Goal: Transaction & Acquisition: Subscribe to service/newsletter

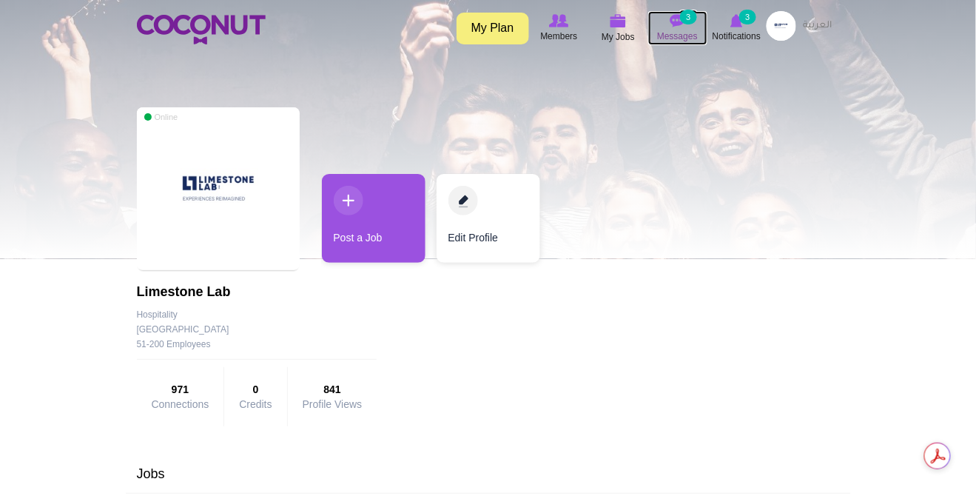
click at [675, 17] on img at bounding box center [677, 20] width 15 height 13
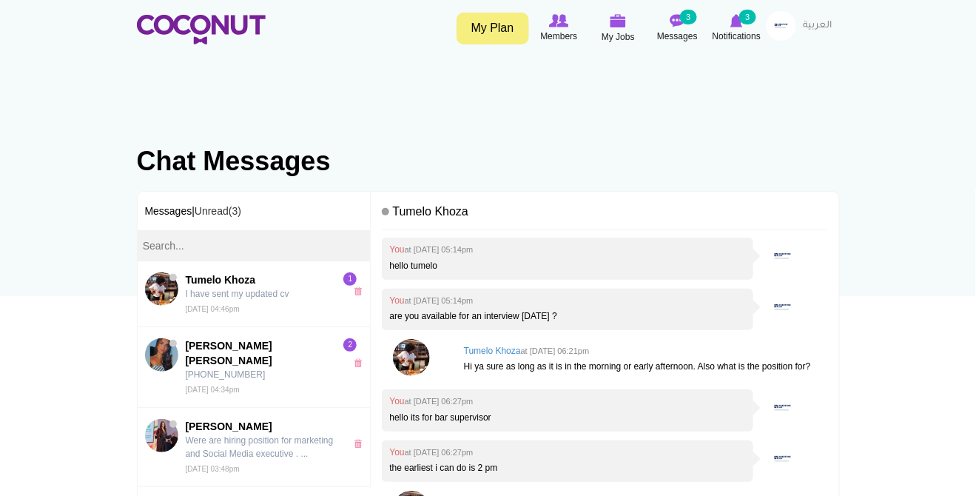
scroll to position [497, 0]
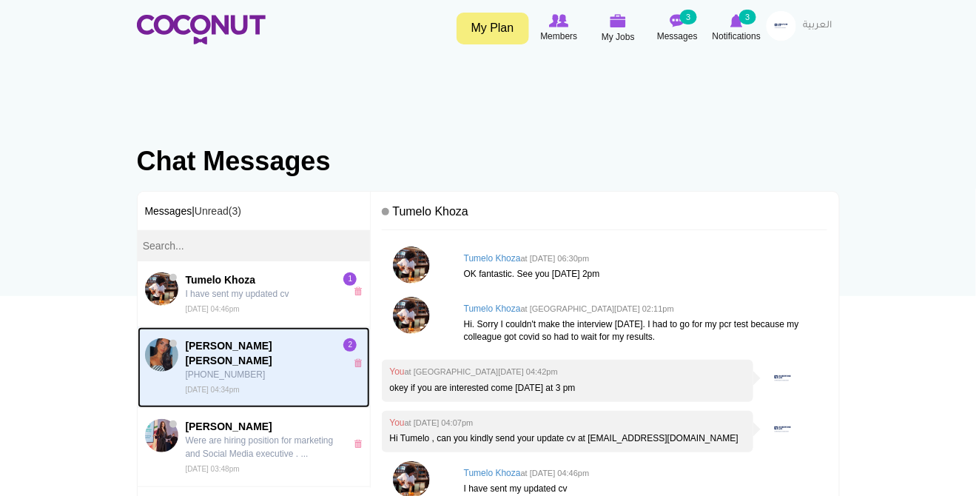
click at [273, 368] on p "+974 74493831" at bounding box center [262, 374] width 152 height 13
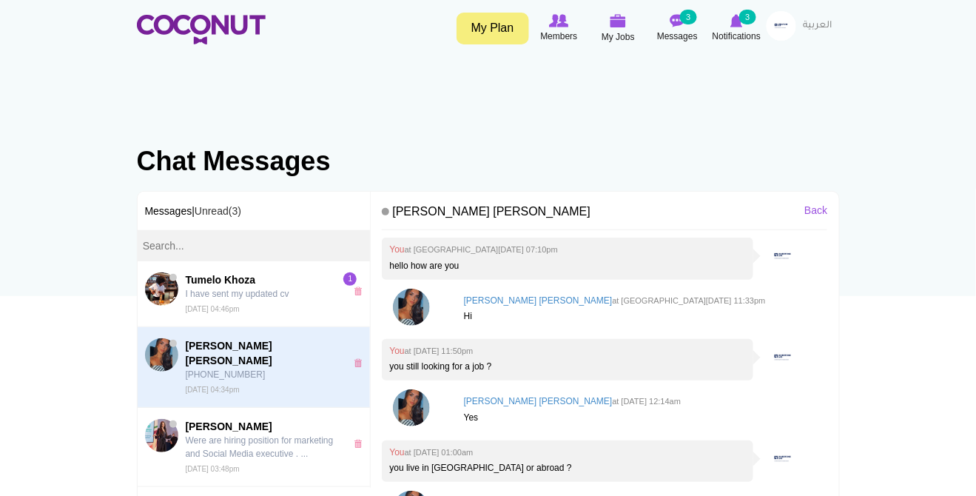
scroll to position [635, 0]
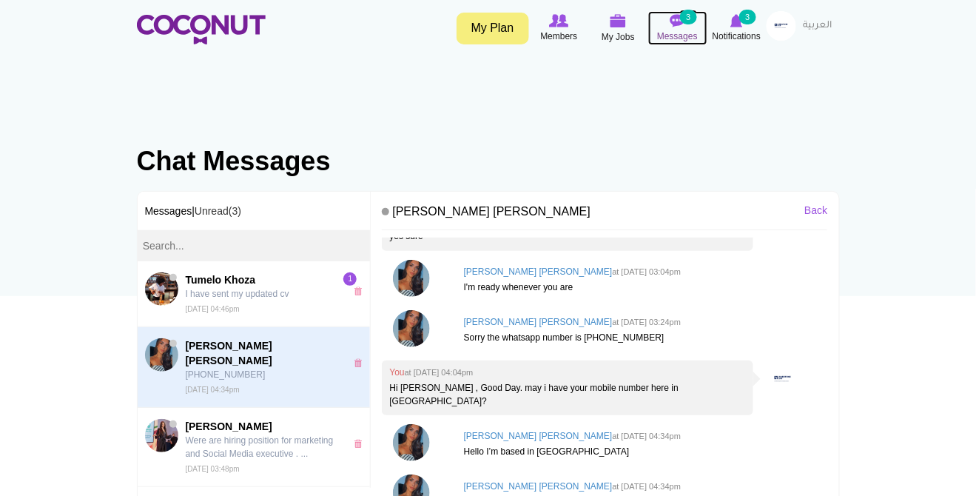
click at [678, 18] on img at bounding box center [677, 20] width 15 height 13
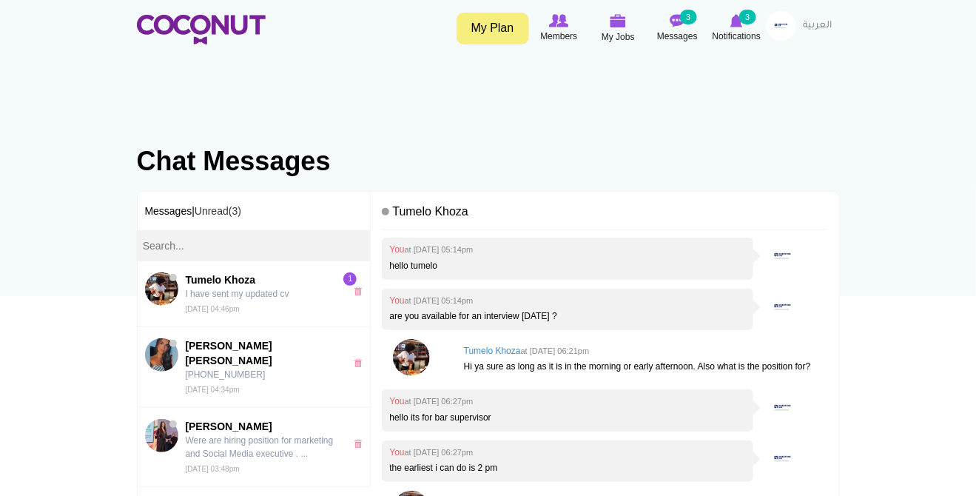
scroll to position [497, 0]
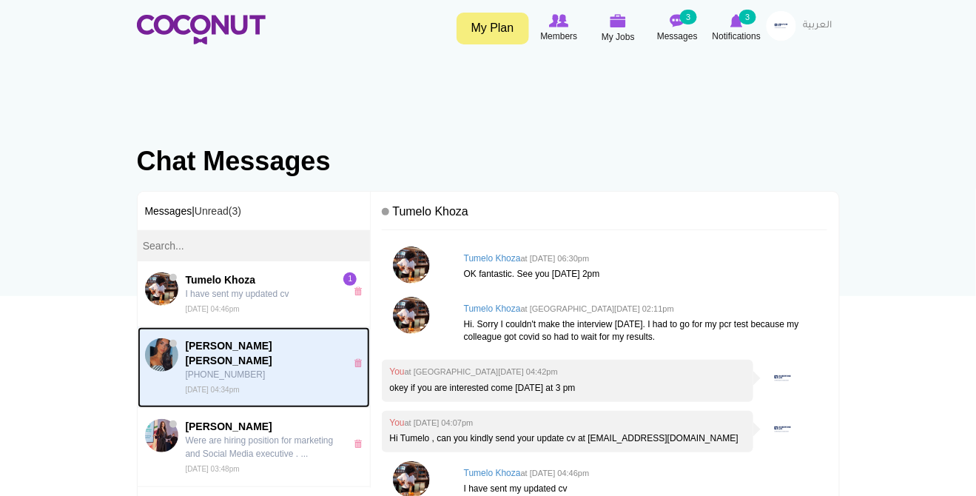
click at [227, 348] on span "Mariana Mrad al khoury" at bounding box center [262, 353] width 152 height 30
click at [155, 349] on img at bounding box center [161, 354] width 33 height 33
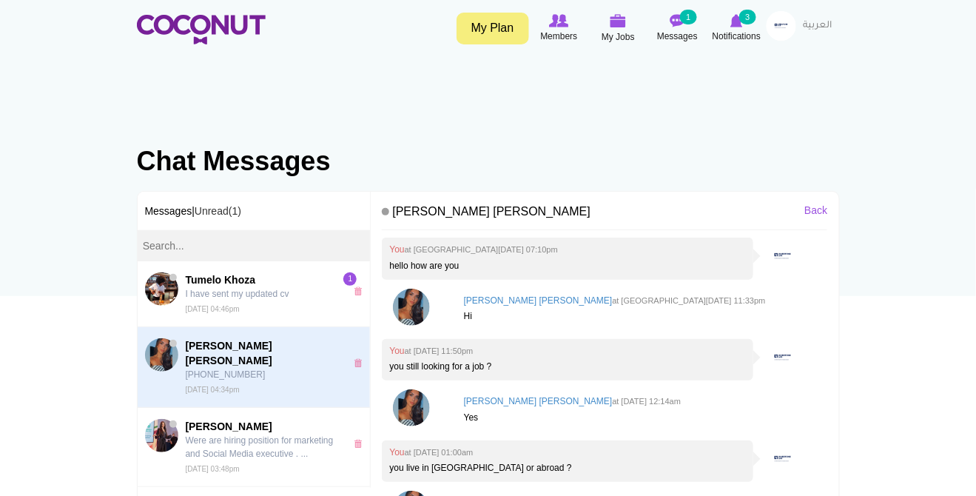
scroll to position [635, 0]
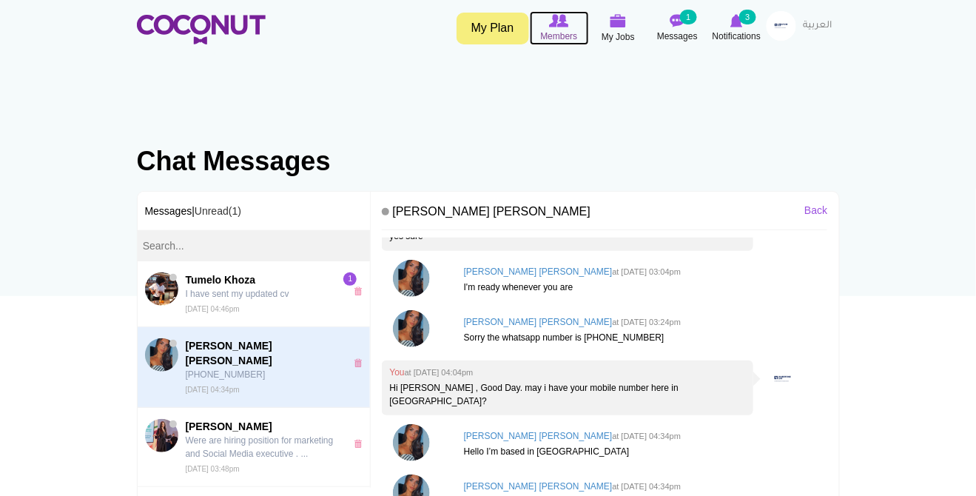
click at [550, 23] on img at bounding box center [558, 20] width 19 height 13
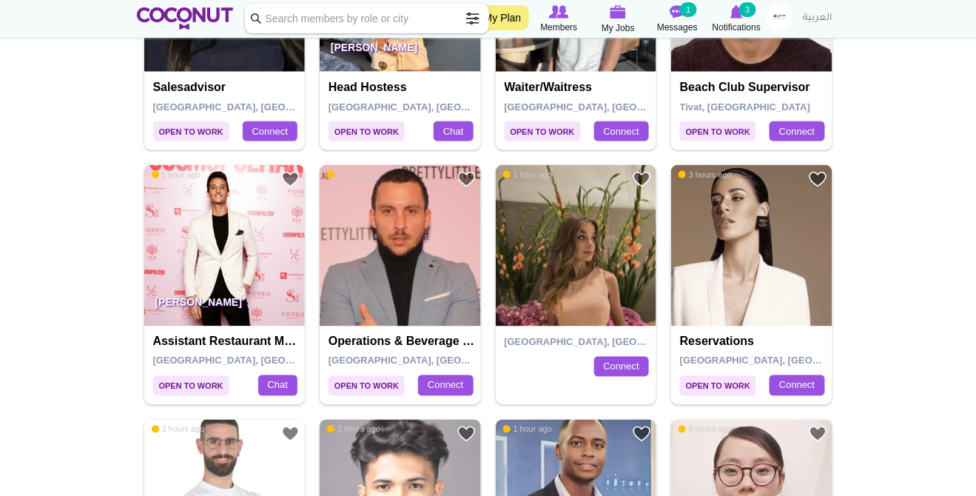
scroll to position [444, 0]
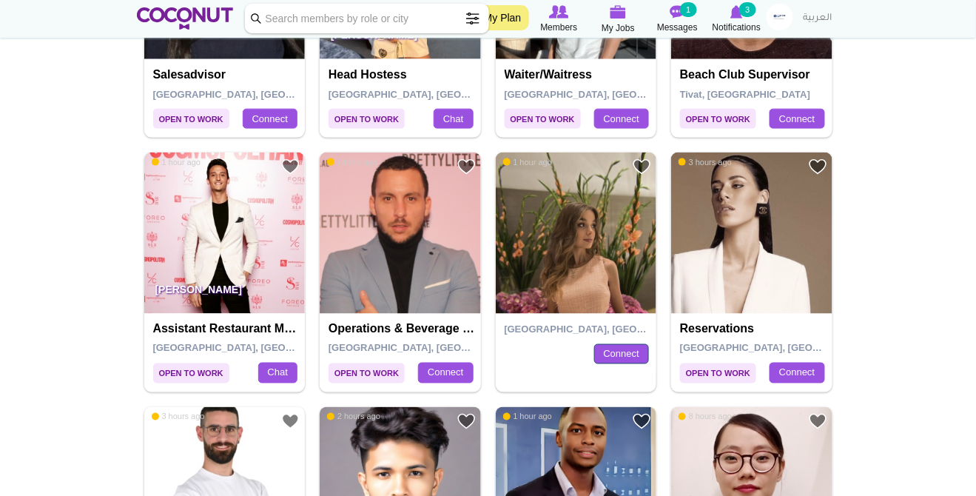
click at [629, 355] on link "Connect" at bounding box center [621, 354] width 55 height 21
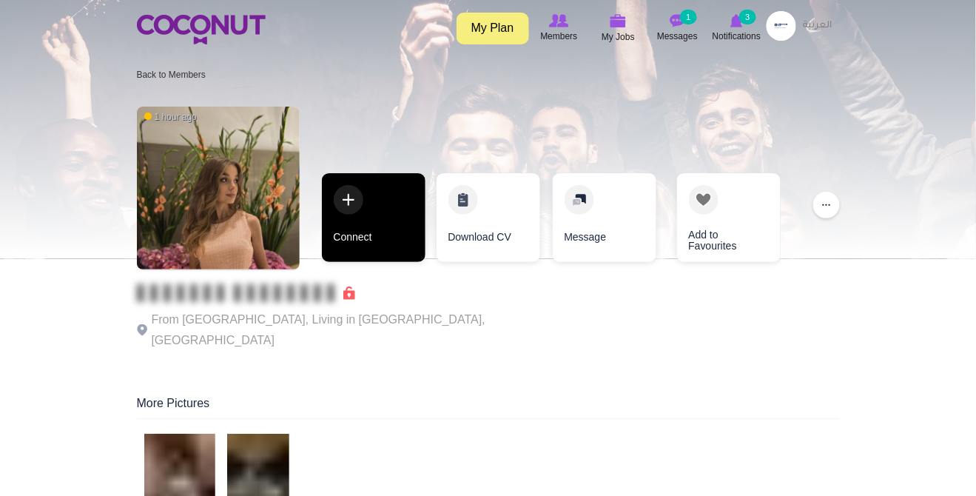
click at [351, 206] on link "Connect" at bounding box center [374, 217] width 104 height 89
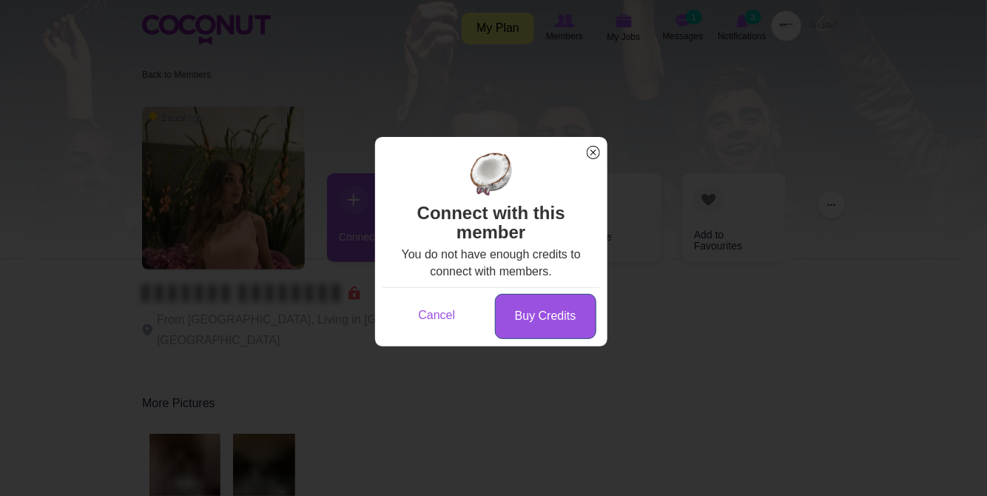
click at [547, 317] on link "Buy Credits" at bounding box center [545, 316] width 101 height 45
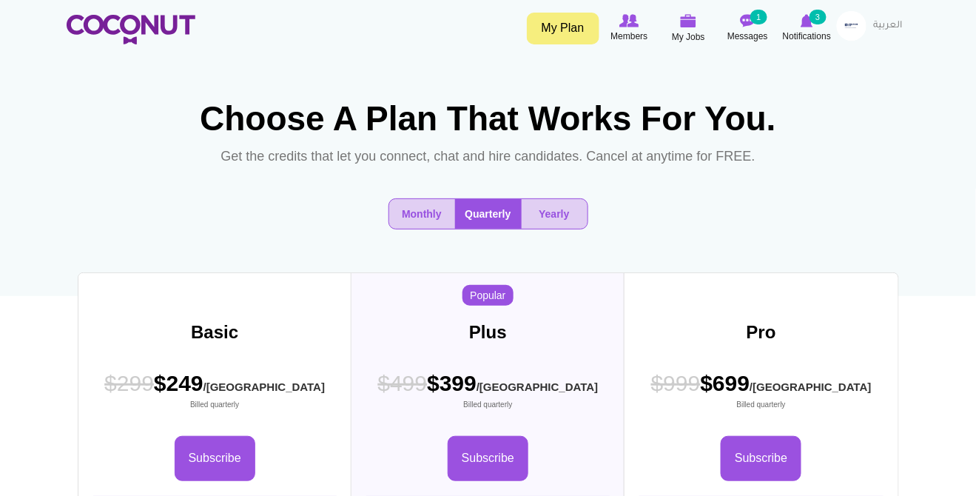
scroll to position [47, 0]
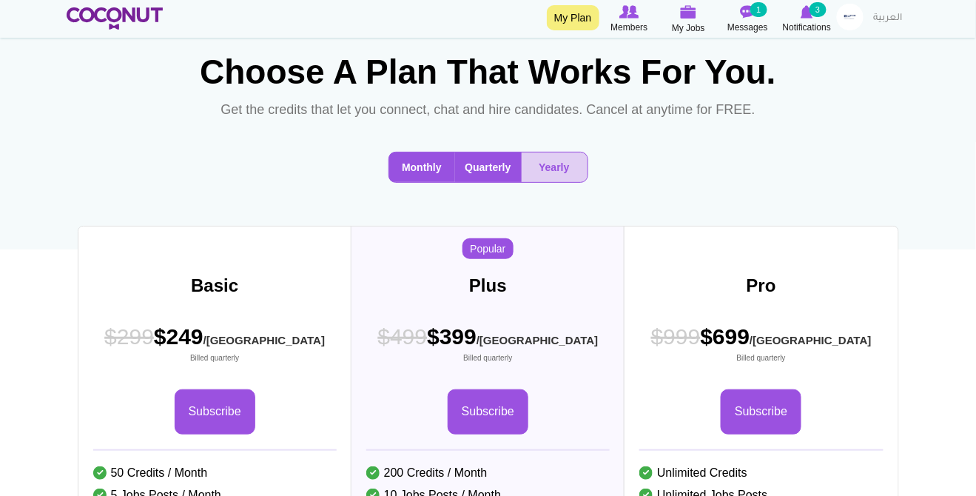
click at [430, 182] on button "Monthly" at bounding box center [422, 167] width 66 height 30
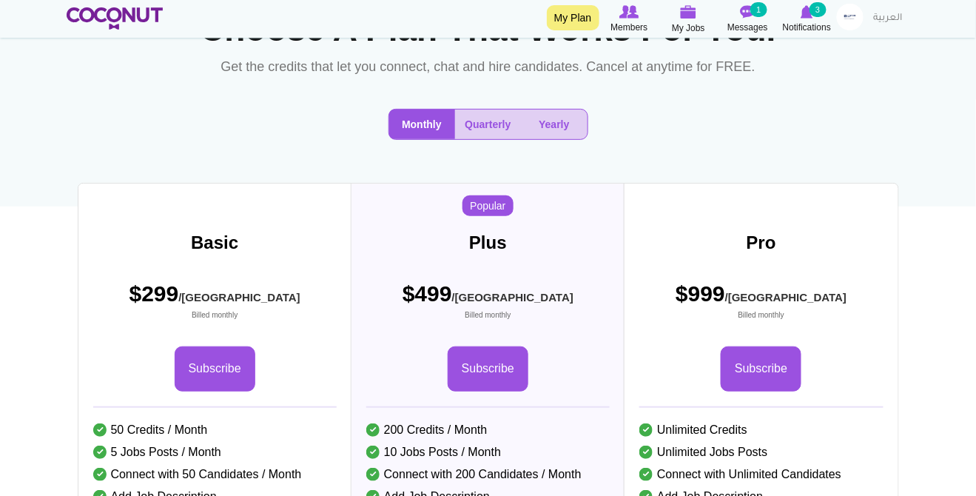
scroll to position [75, 0]
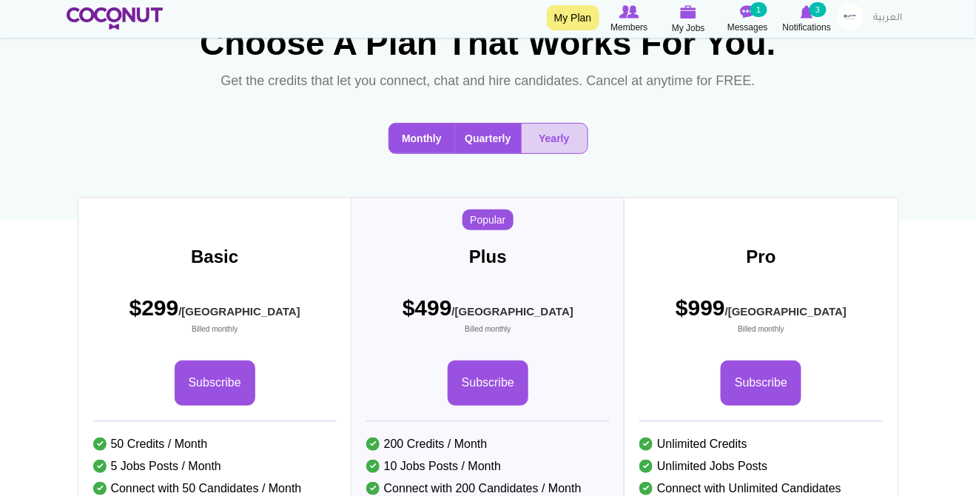
click at [490, 153] on button "Quarterly" at bounding box center [488, 139] width 67 height 30
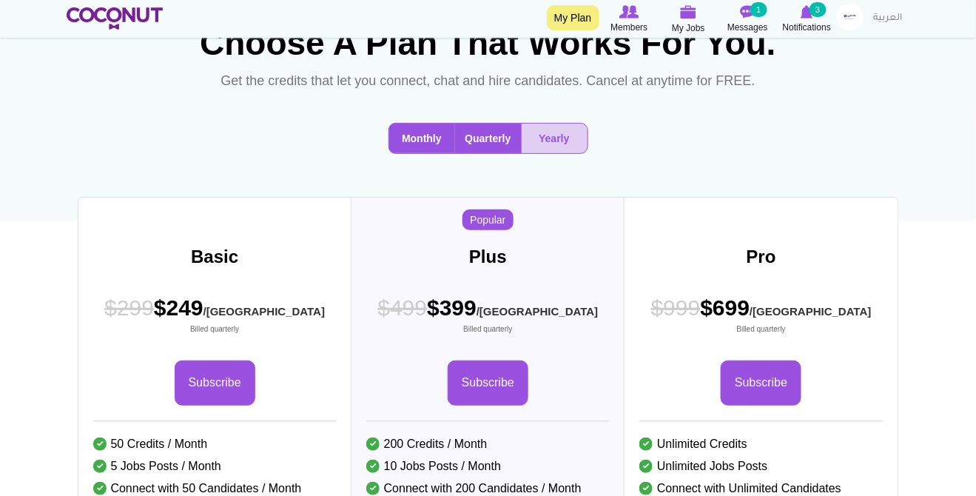
click at [426, 153] on button "Monthly" at bounding box center [422, 139] width 66 height 30
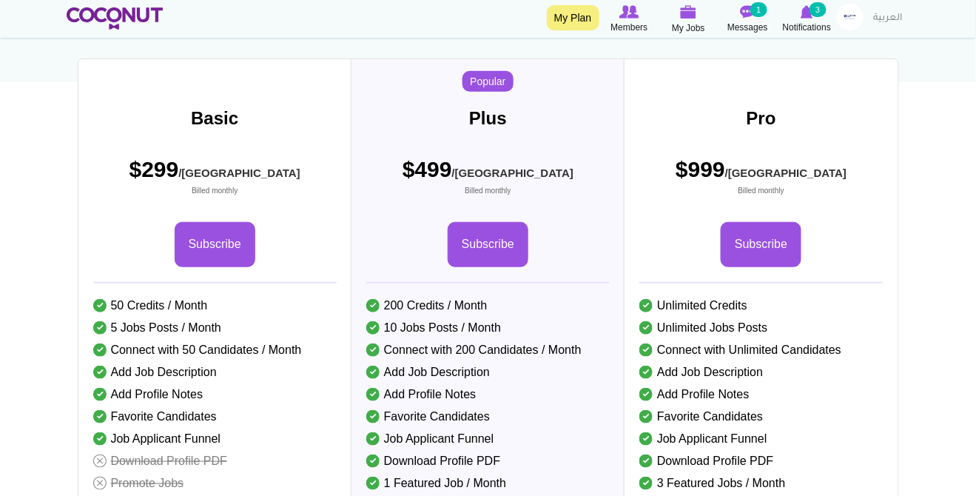
scroll to position [42, 0]
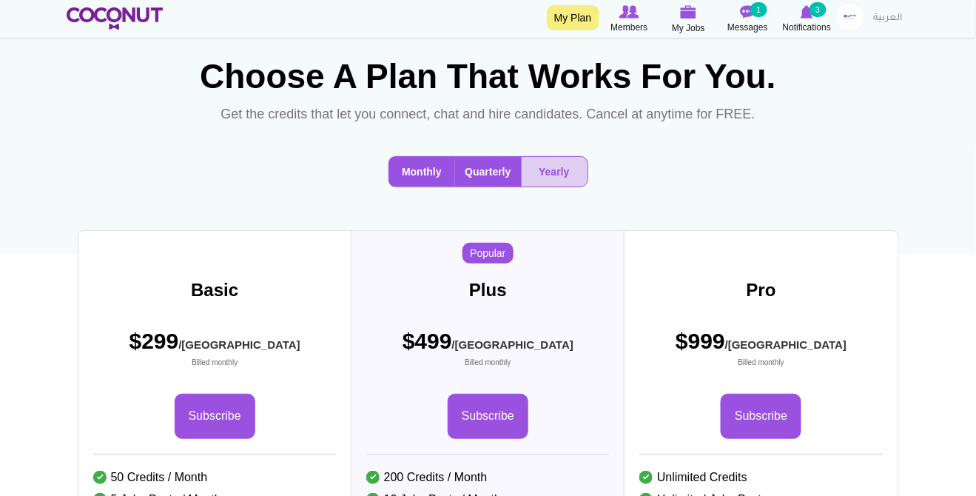
click at [479, 186] on button "Quarterly" at bounding box center [488, 172] width 67 height 30
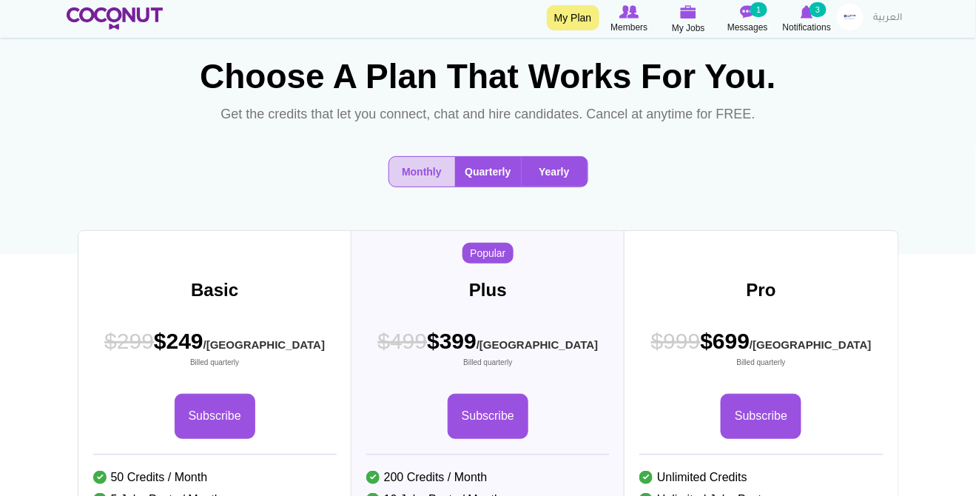
click at [544, 186] on button "Yearly" at bounding box center [554, 172] width 66 height 30
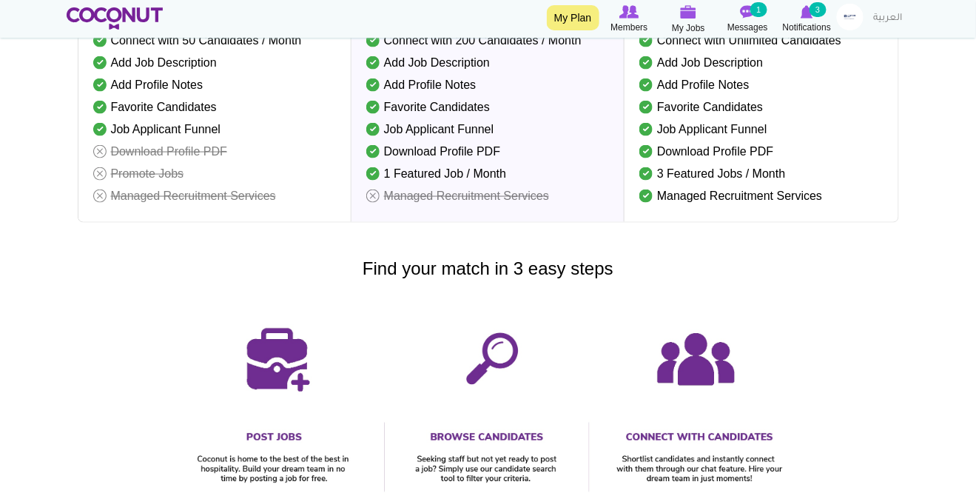
scroll to position [0, 0]
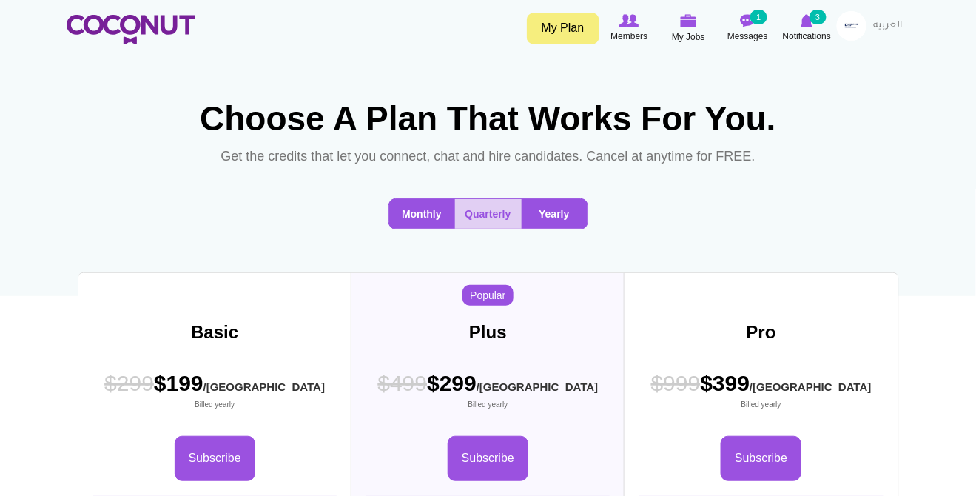
click at [412, 229] on button "Monthly" at bounding box center [422, 214] width 66 height 30
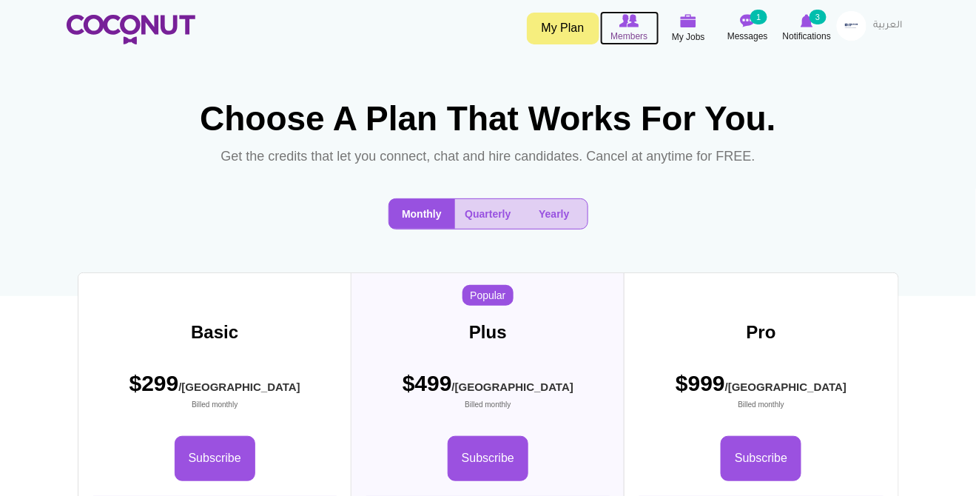
click at [621, 25] on img at bounding box center [628, 20] width 19 height 13
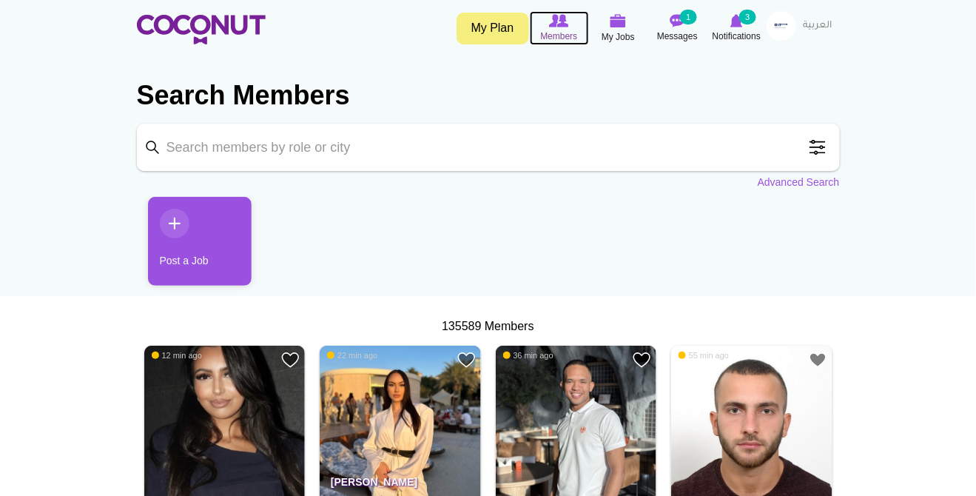
click at [555, 18] on img at bounding box center [558, 20] width 19 height 13
click at [487, 36] on link "My Plan" at bounding box center [492, 29] width 72 height 32
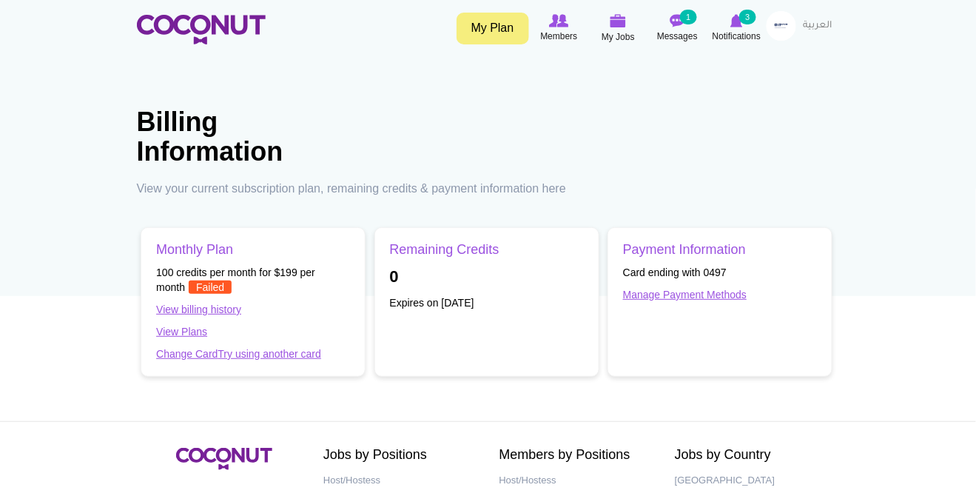
scroll to position [7, 0]
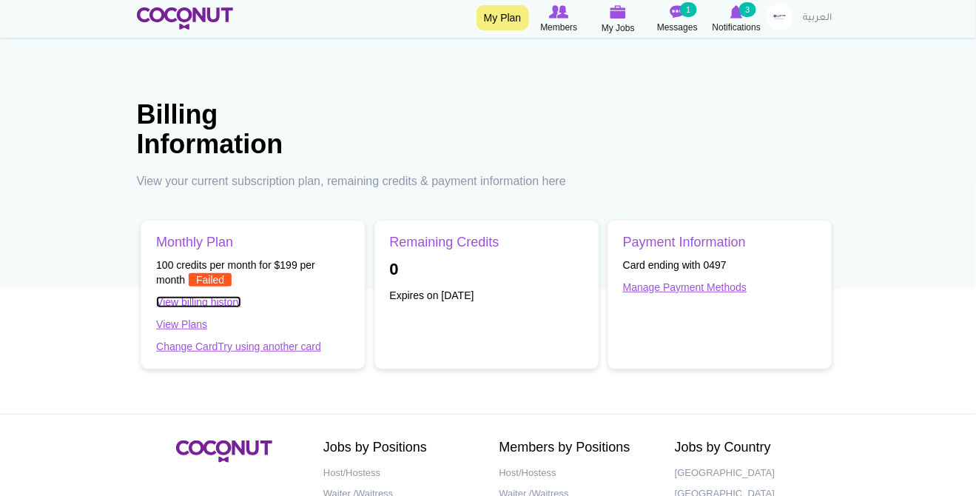
click at [204, 300] on link "View billing history" at bounding box center [198, 302] width 85 height 12
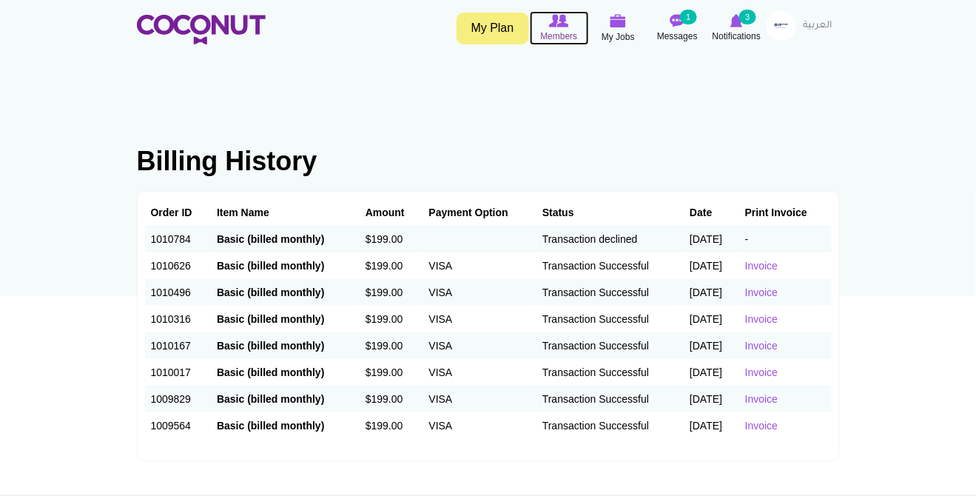
click at [569, 30] on span "Members" at bounding box center [558, 36] width 37 height 15
click at [496, 33] on link "My Plan" at bounding box center [492, 29] width 72 height 32
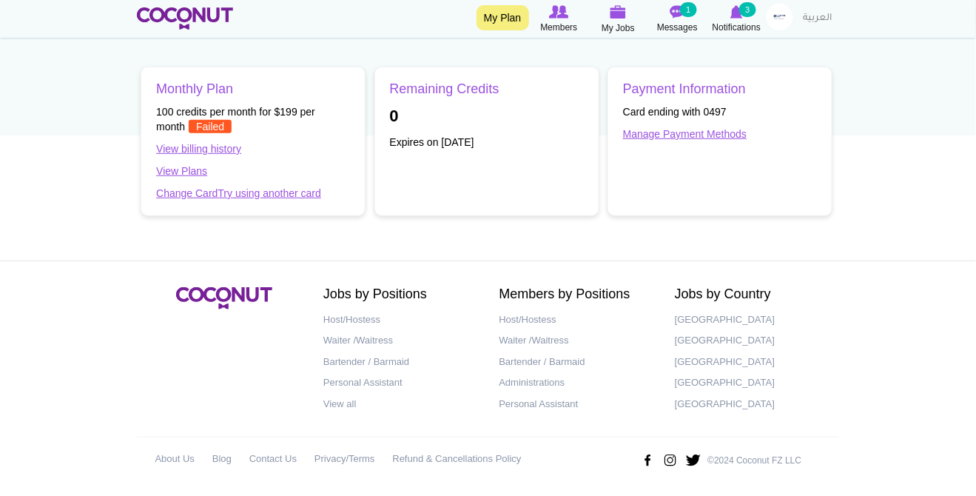
scroll to position [162, 0]
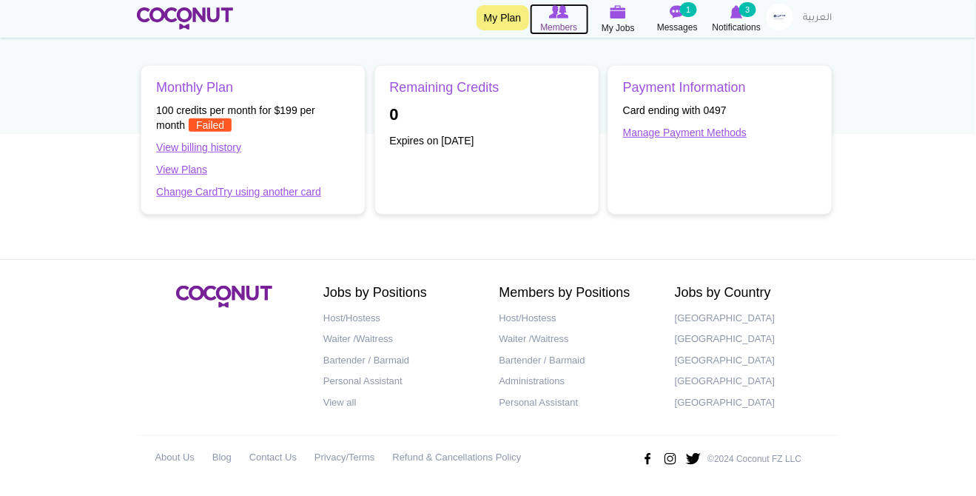
click at [553, 18] on icon at bounding box center [559, 12] width 59 height 16
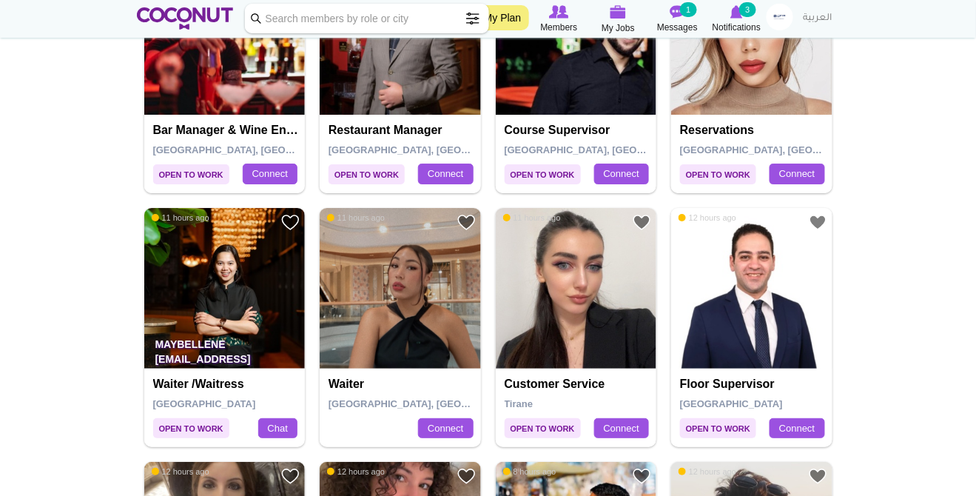
scroll to position [1874, 0]
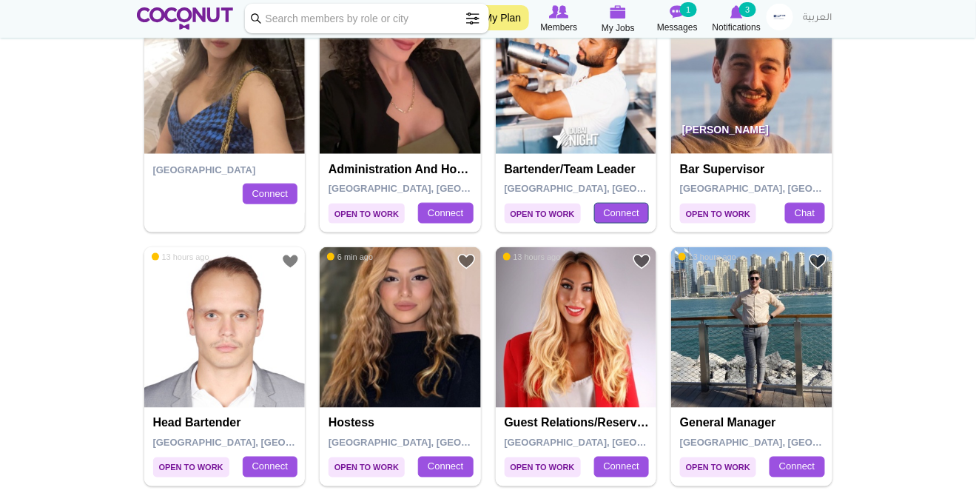
click at [641, 212] on link "Connect" at bounding box center [621, 213] width 55 height 21
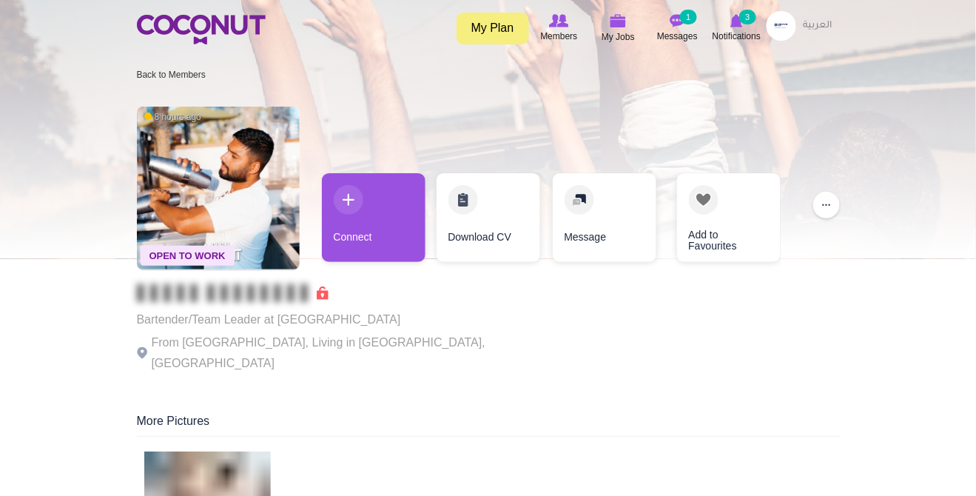
click at [483, 27] on link "My Plan" at bounding box center [492, 29] width 72 height 32
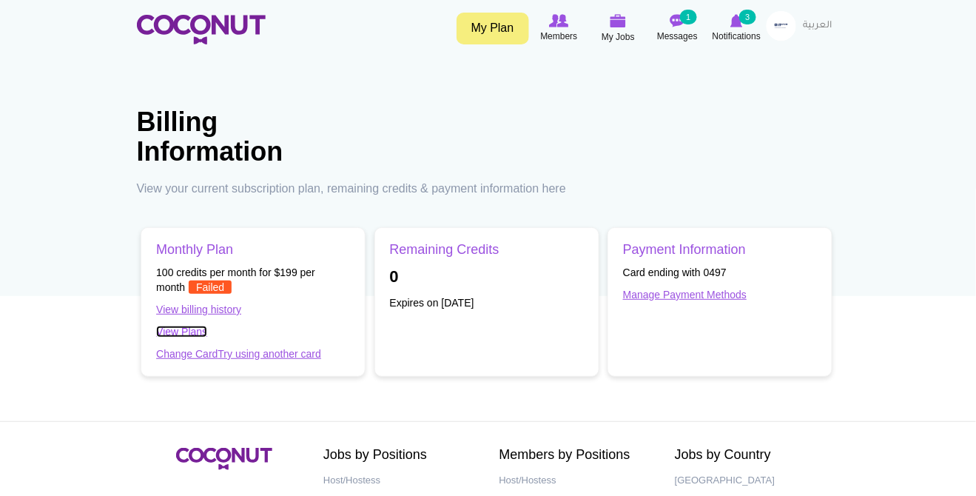
click at [178, 334] on link "View Plans" at bounding box center [181, 331] width 51 height 12
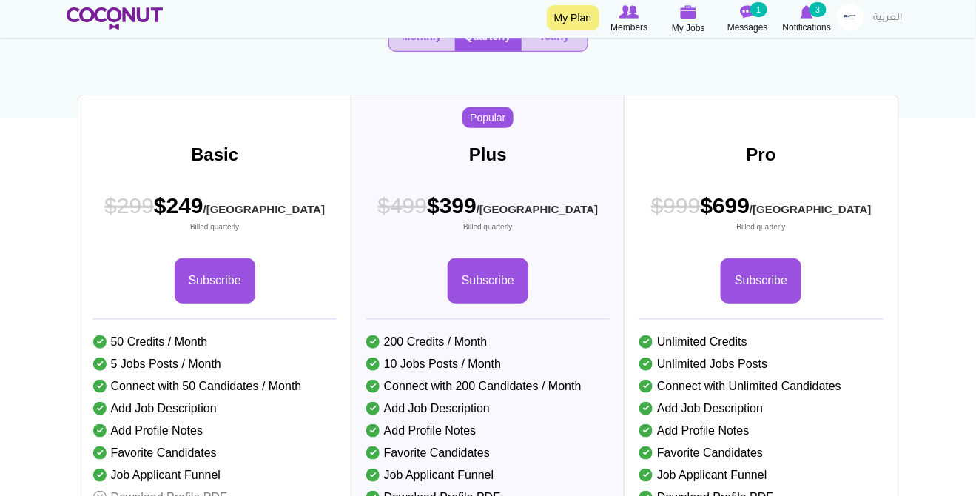
scroll to position [158, 0]
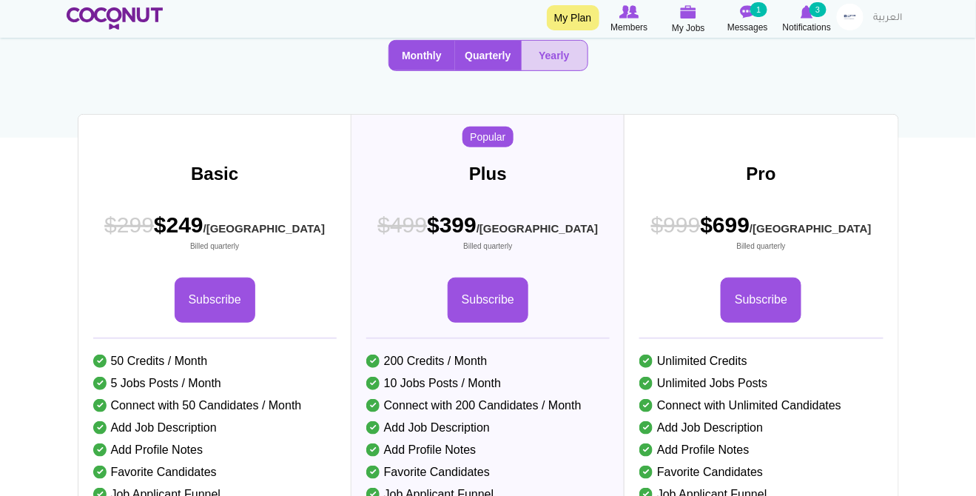
click at [431, 70] on button "Monthly" at bounding box center [422, 56] width 66 height 30
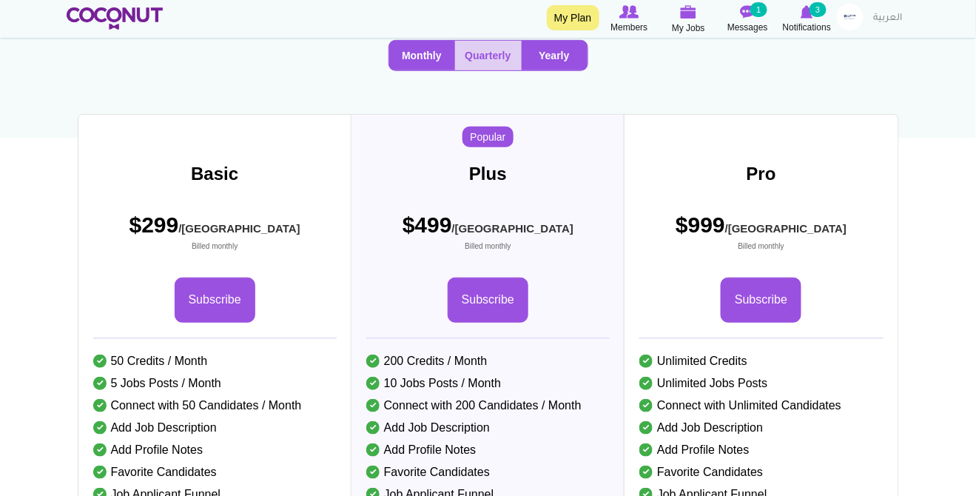
click at [553, 70] on button "Yearly" at bounding box center [554, 56] width 66 height 30
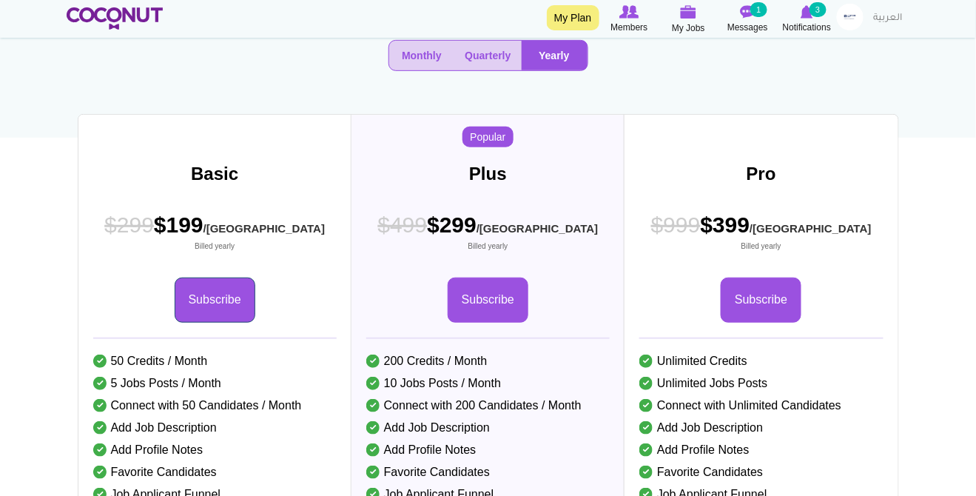
click at [219, 322] on link "Subscribe" at bounding box center [215, 299] width 81 height 45
click at [467, 70] on button "Quarterly" at bounding box center [488, 56] width 67 height 30
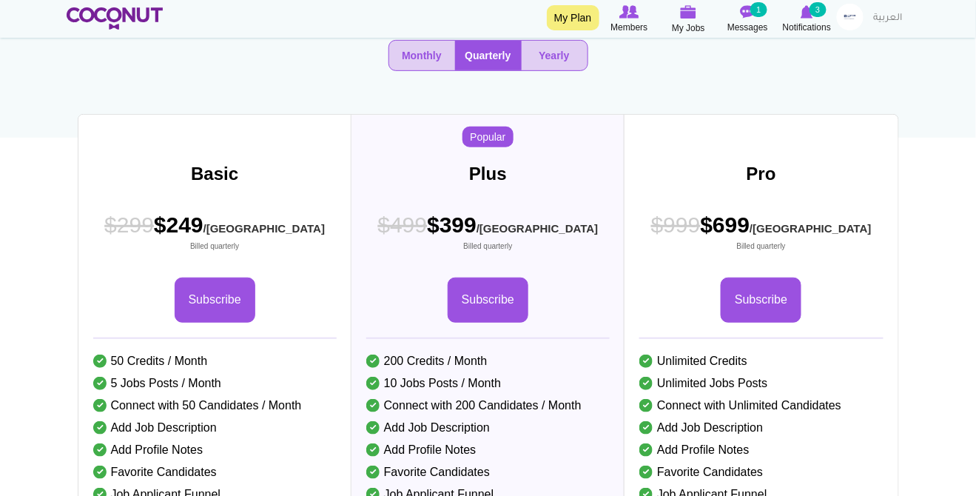
click at [487, 70] on button "Quarterly" at bounding box center [488, 56] width 67 height 30
click at [439, 70] on button "Monthly" at bounding box center [422, 56] width 66 height 30
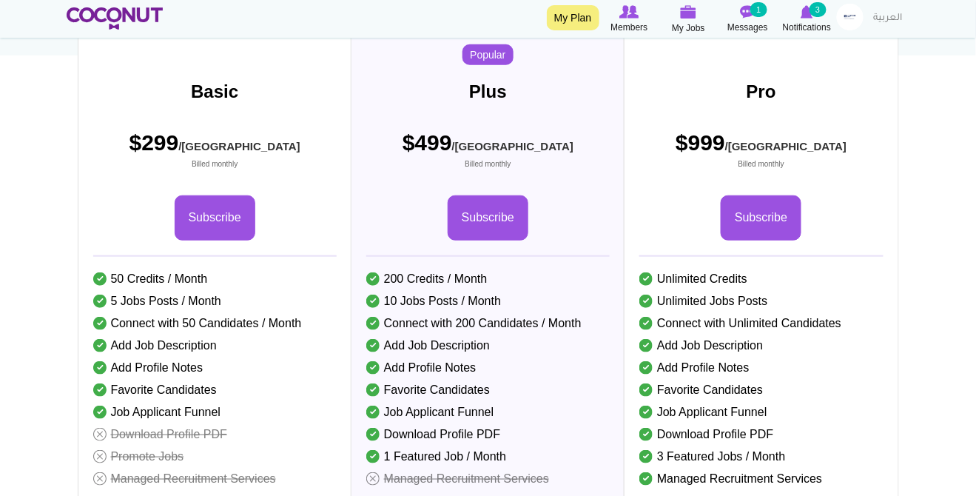
scroll to position [0, 0]
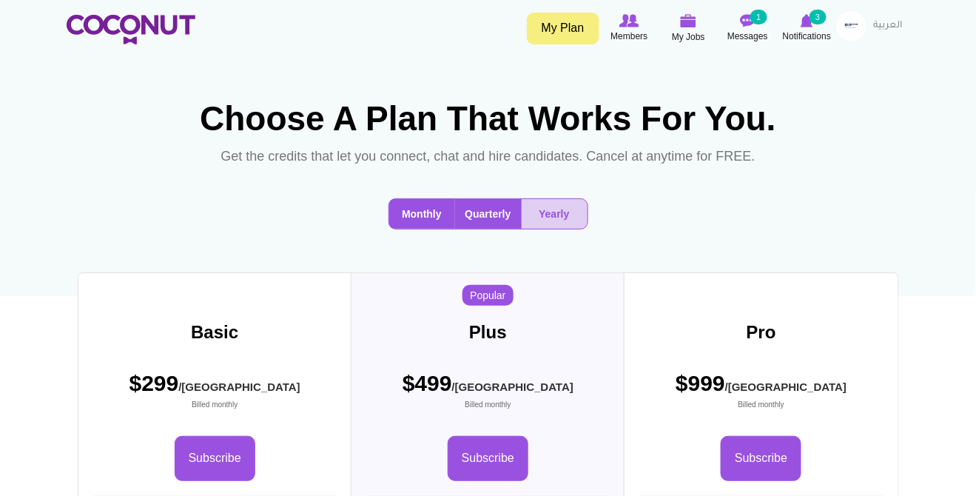
click at [489, 229] on button "Quarterly" at bounding box center [488, 214] width 67 height 30
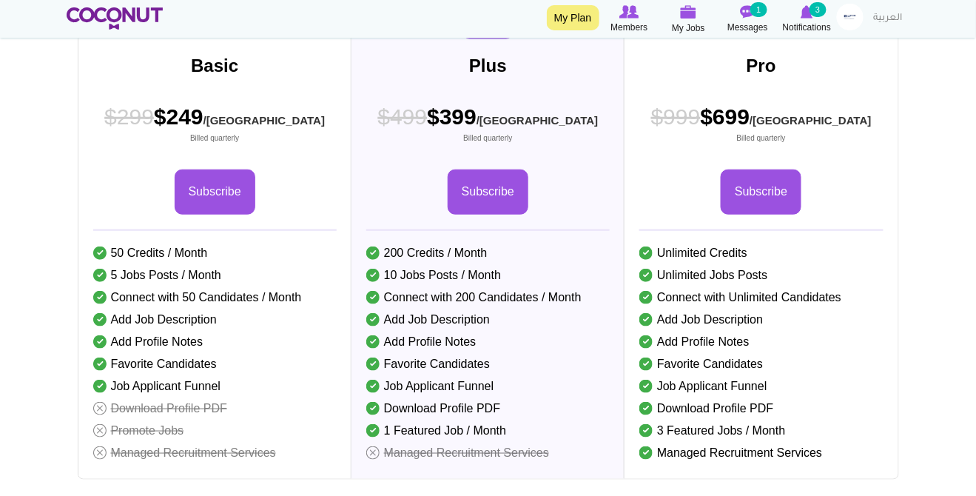
scroll to position [268, 0]
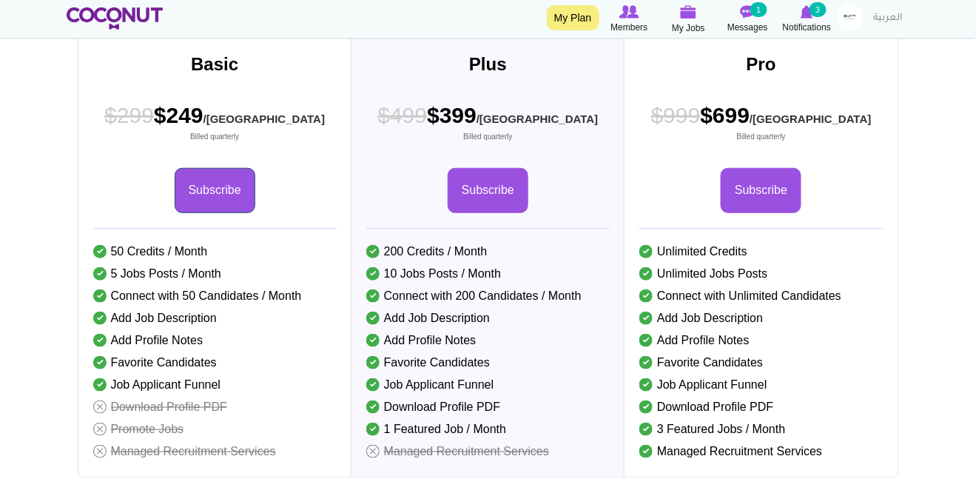
click at [233, 213] on link "Subscribe" at bounding box center [215, 190] width 81 height 45
